Goal: Transaction & Acquisition: Purchase product/service

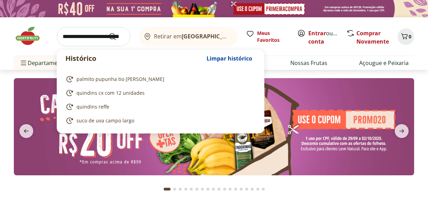
click at [63, 35] on input "search" at bounding box center [94, 36] width 74 height 19
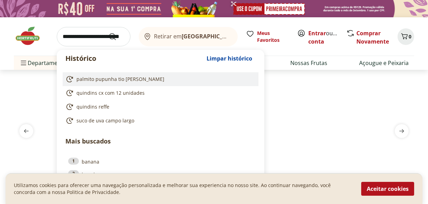
click at [125, 79] on span "palmito pupunha tio paco" at bounding box center [121, 79] width 88 height 7
type input "**********"
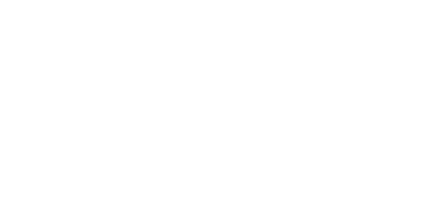
select select "**********"
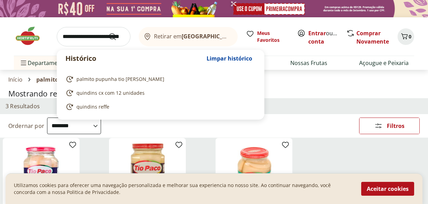
click at [62, 36] on input "search" at bounding box center [94, 36] width 74 height 19
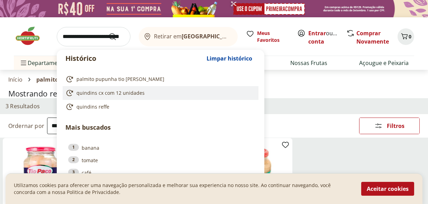
click at [133, 94] on span "quindins cx com 12 unidades" at bounding box center [111, 93] width 68 height 7
type input "**********"
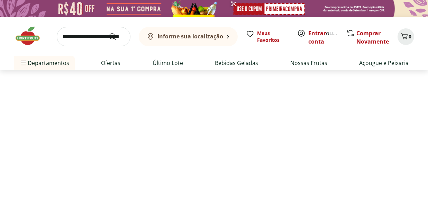
select select "**********"
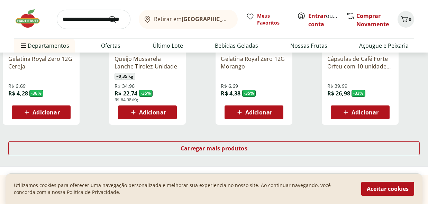
scroll to position [450, 0]
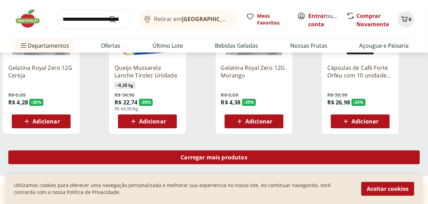
click at [218, 158] on span "Carregar mais produtos" at bounding box center [214, 158] width 67 height 6
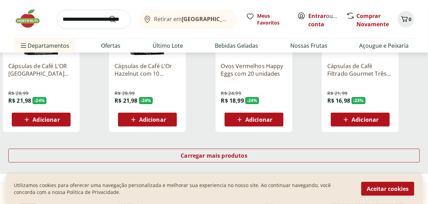
scroll to position [935, 0]
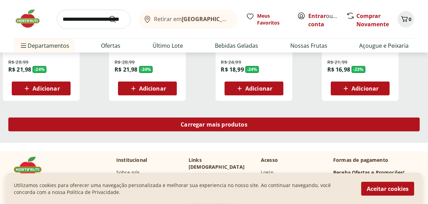
click at [209, 123] on span "Carregar mais produtos" at bounding box center [214, 125] width 67 height 6
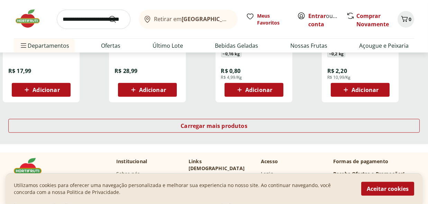
scroll to position [1385, 0]
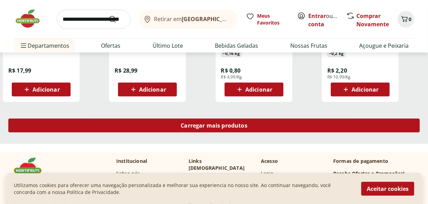
click at [203, 125] on span "Carregar mais produtos" at bounding box center [214, 126] width 67 height 6
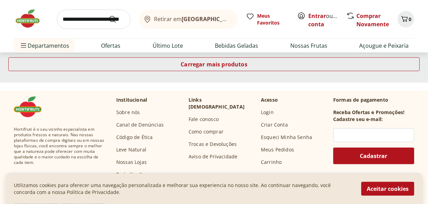
scroll to position [1905, 0]
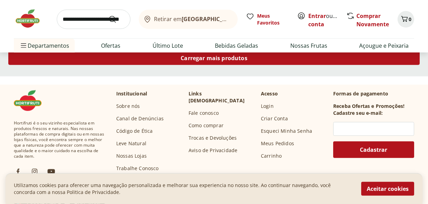
click at [227, 56] on span "Carregar mais produtos" at bounding box center [214, 58] width 67 height 6
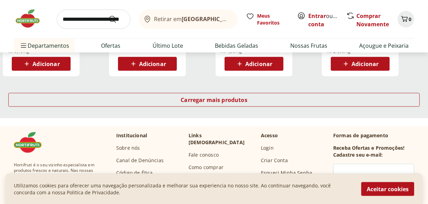
scroll to position [2320, 0]
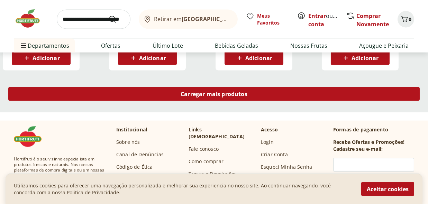
click at [241, 92] on span "Carregar mais produtos" at bounding box center [214, 94] width 67 height 6
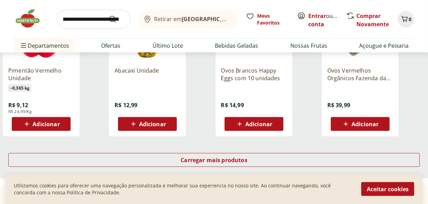
scroll to position [2736, 0]
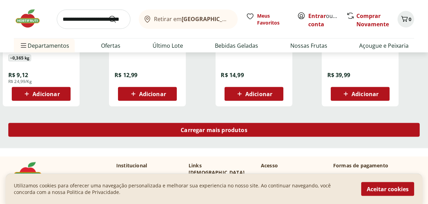
click at [241, 129] on span "Carregar mais produtos" at bounding box center [214, 130] width 67 height 6
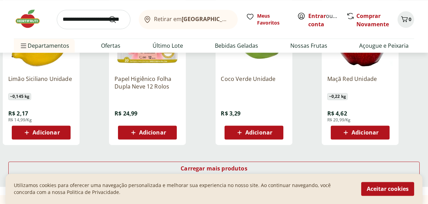
scroll to position [3186, 0]
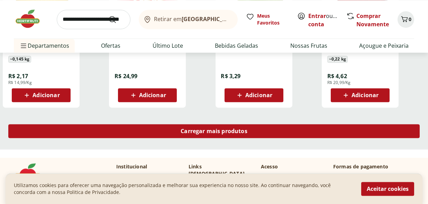
click at [240, 131] on span "Carregar mais produtos" at bounding box center [214, 131] width 67 height 6
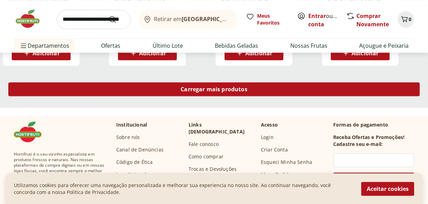
scroll to position [3706, 0]
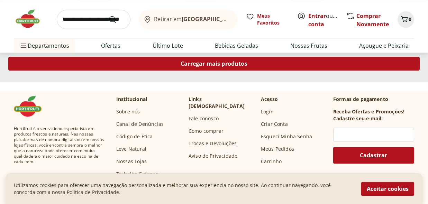
click at [224, 63] on span "Carregar mais produtos" at bounding box center [214, 64] width 67 height 6
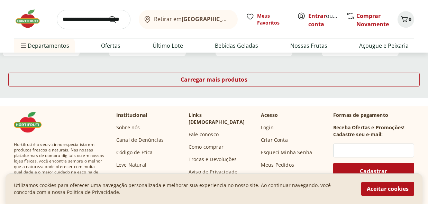
scroll to position [4156, 0]
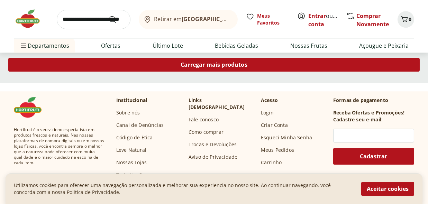
click at [225, 64] on span "Carregar mais produtos" at bounding box center [214, 65] width 67 height 6
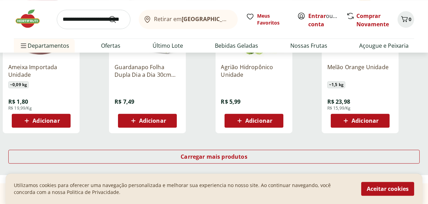
scroll to position [4537, 0]
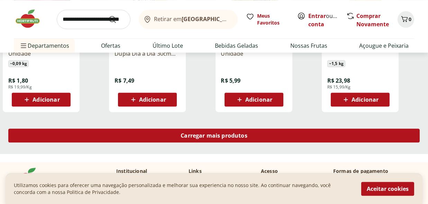
click at [226, 134] on span "Carregar mais produtos" at bounding box center [214, 136] width 67 height 6
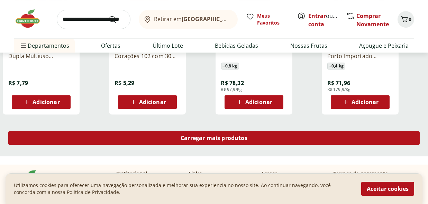
scroll to position [4987, 0]
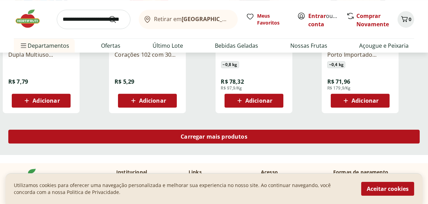
click at [226, 134] on span "Carregar mais produtos" at bounding box center [214, 137] width 67 height 6
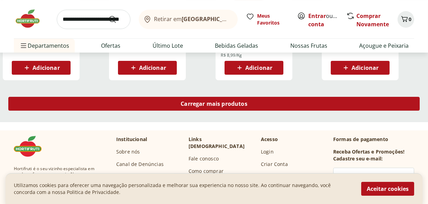
scroll to position [5472, 0]
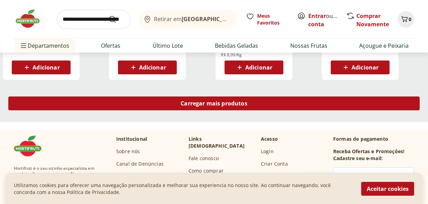
click at [223, 101] on span "Carregar mais produtos" at bounding box center [214, 104] width 67 height 6
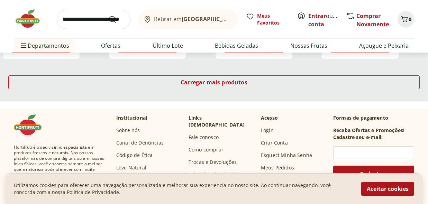
scroll to position [5957, 0]
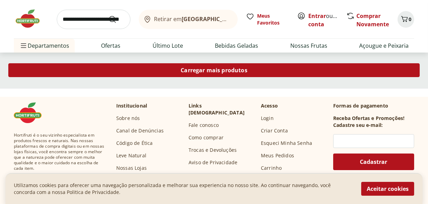
click at [229, 69] on span "Carregar mais produtos" at bounding box center [214, 71] width 67 height 6
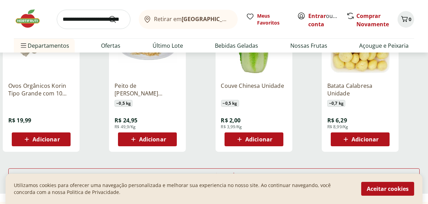
scroll to position [6407, 0]
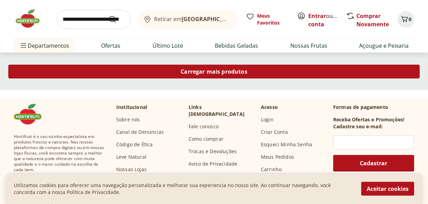
click at [222, 71] on span "Carregar mais produtos" at bounding box center [214, 72] width 67 height 6
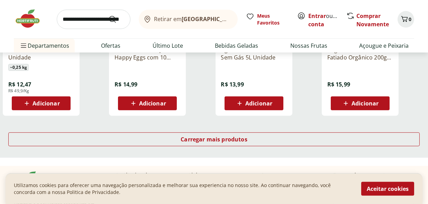
scroll to position [6823, 0]
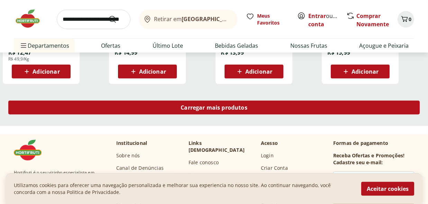
click at [228, 107] on span "Carregar mais produtos" at bounding box center [214, 108] width 67 height 6
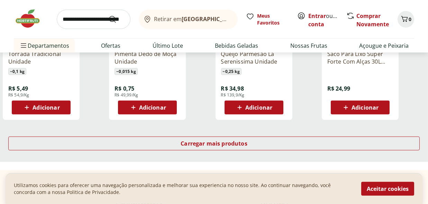
scroll to position [7273, 0]
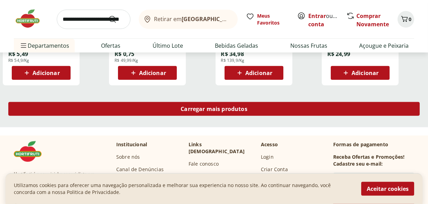
click at [228, 108] on span "Carregar mais produtos" at bounding box center [214, 109] width 67 height 6
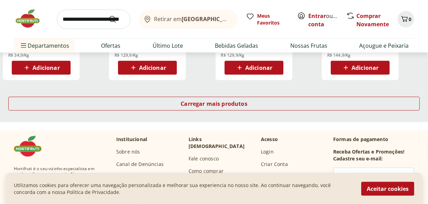
scroll to position [7758, 0]
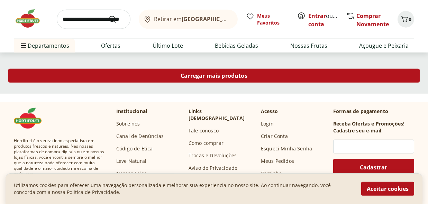
click at [223, 75] on span "Carregar mais produtos" at bounding box center [214, 76] width 67 height 6
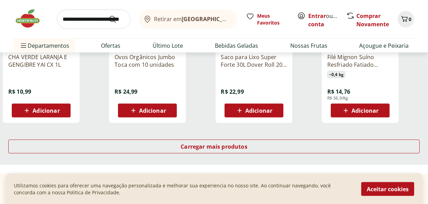
scroll to position [8208, 0]
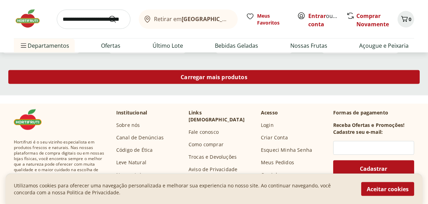
click at [238, 77] on span "Carregar mais produtos" at bounding box center [214, 77] width 67 height 6
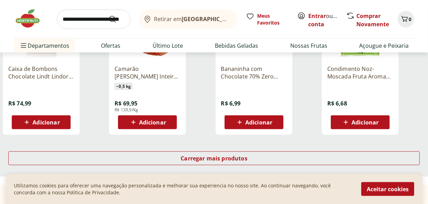
scroll to position [8589, 0]
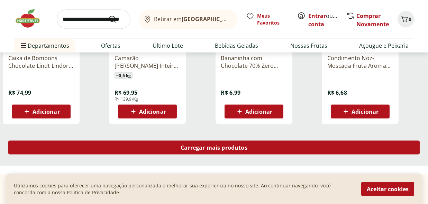
click at [230, 146] on span "Carregar mais produtos" at bounding box center [214, 148] width 67 height 6
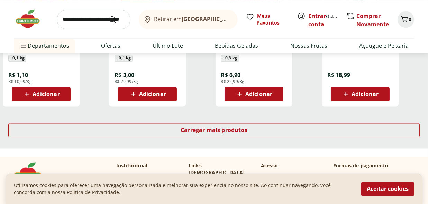
scroll to position [9074, 0]
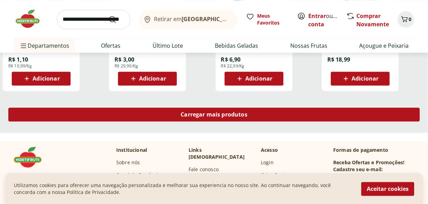
click at [205, 113] on span "Carregar mais produtos" at bounding box center [214, 115] width 67 height 6
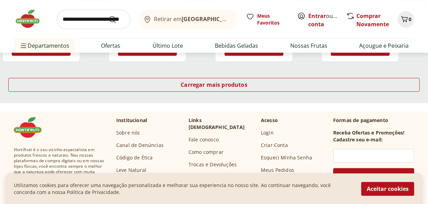
scroll to position [9559, 0]
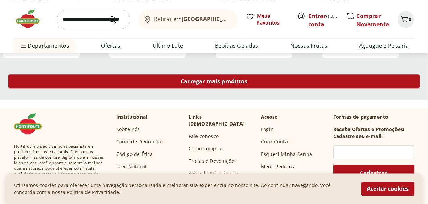
click at [212, 80] on span "Carregar mais produtos" at bounding box center [214, 82] width 67 height 6
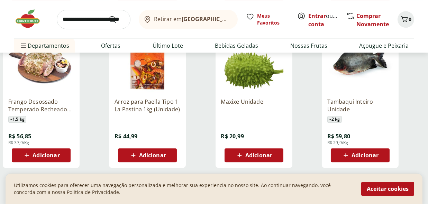
scroll to position [9940, 0]
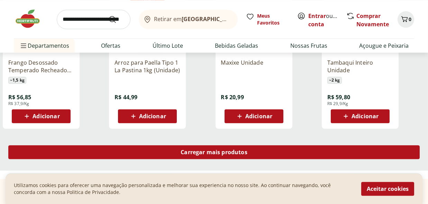
click at [220, 151] on span "Carregar mais produtos" at bounding box center [214, 153] width 67 height 6
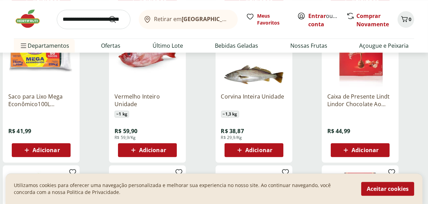
scroll to position [10217, 0]
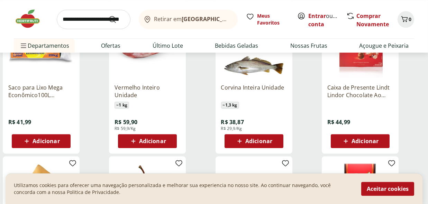
click at [364, 84] on p "Caixa de Presente Lindt Lindor Chocolate Ao Leite 112g Com 9 unidades" at bounding box center [361, 91] width 66 height 15
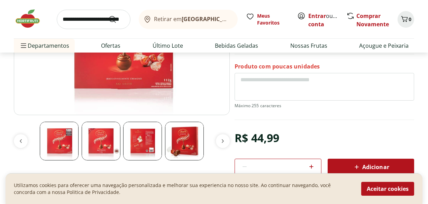
scroll to position [139, 0]
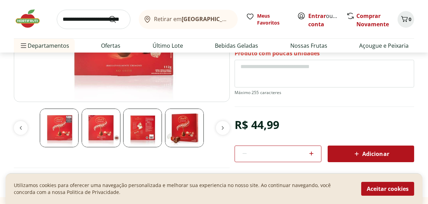
select select "**********"
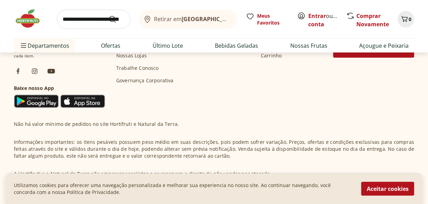
scroll to position [1117, 0]
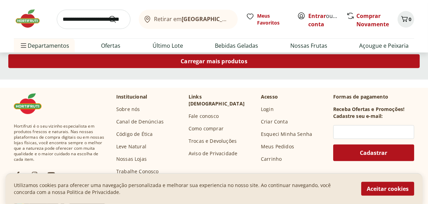
click at [214, 59] on span "Carregar mais produtos" at bounding box center [214, 62] width 67 height 6
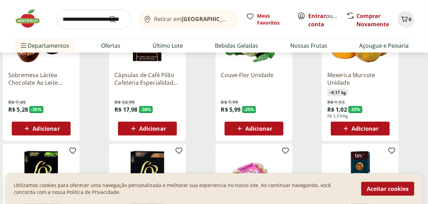
scroll to position [1359, 0]
